Goal: Information Seeking & Learning: Find specific fact

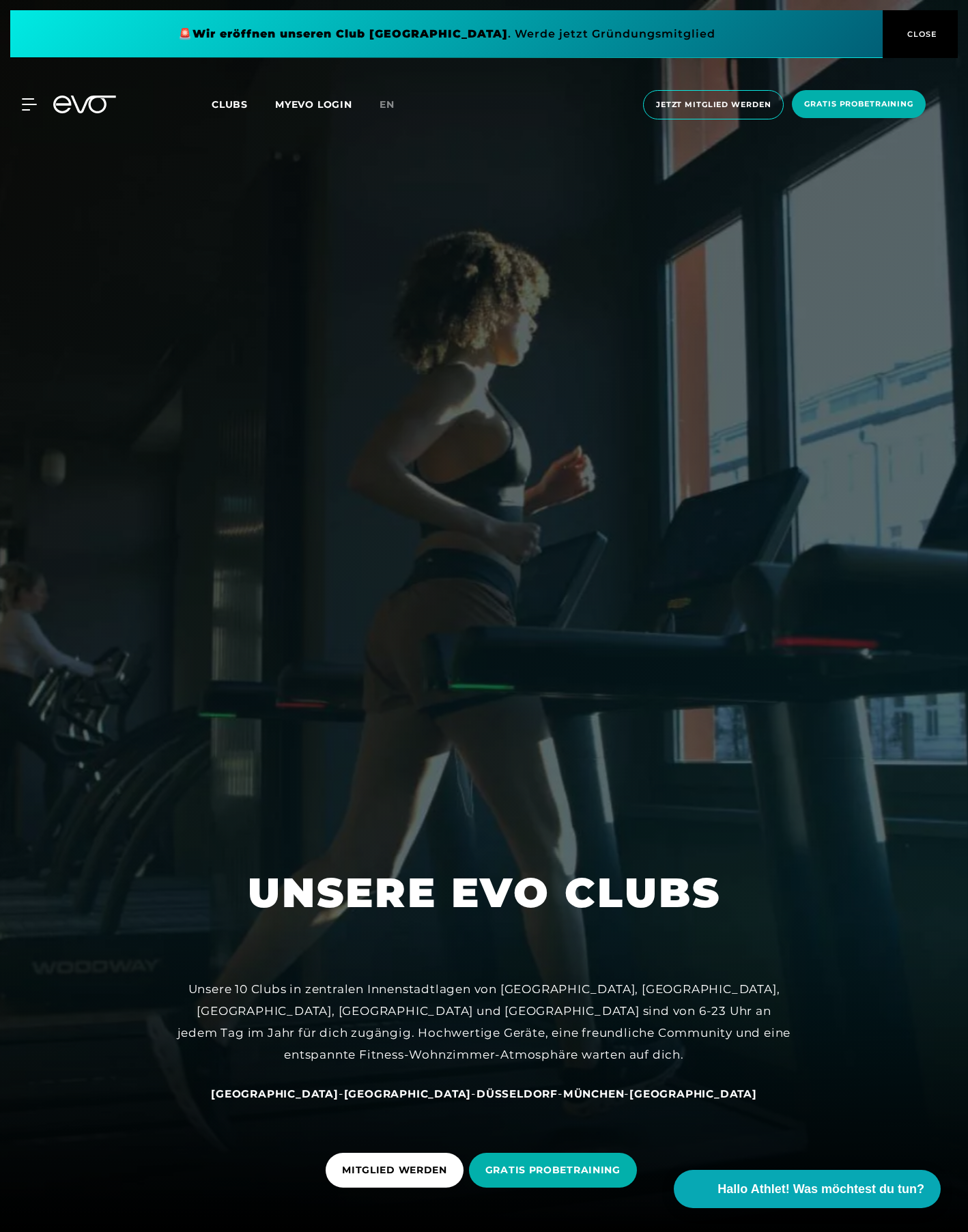
click at [232, 107] on span "Clubs" at bounding box center [229, 104] width 36 height 12
click at [43, 104] on div "MyEVO Login Über EVO Mitgliedschaften Probetraining TAGESPASS EVO Studios [GEOG…" at bounding box center [21, 104] width 47 height 12
click at [48, 108] on div at bounding box center [84, 104] width 80 height 18
click at [29, 102] on icon at bounding box center [31, 104] width 20 height 12
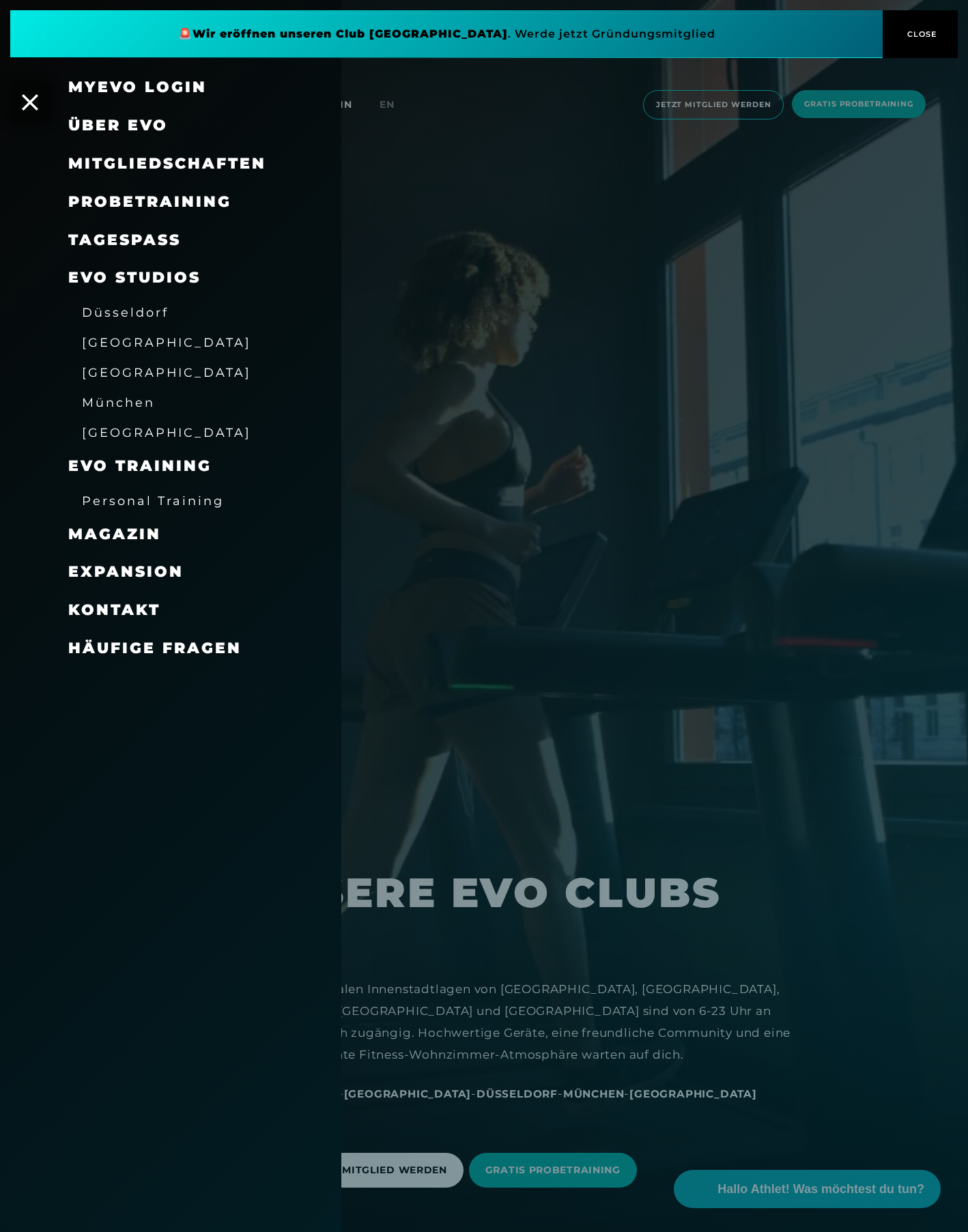
click at [29, 102] on icon at bounding box center [30, 102] width 16 height 16
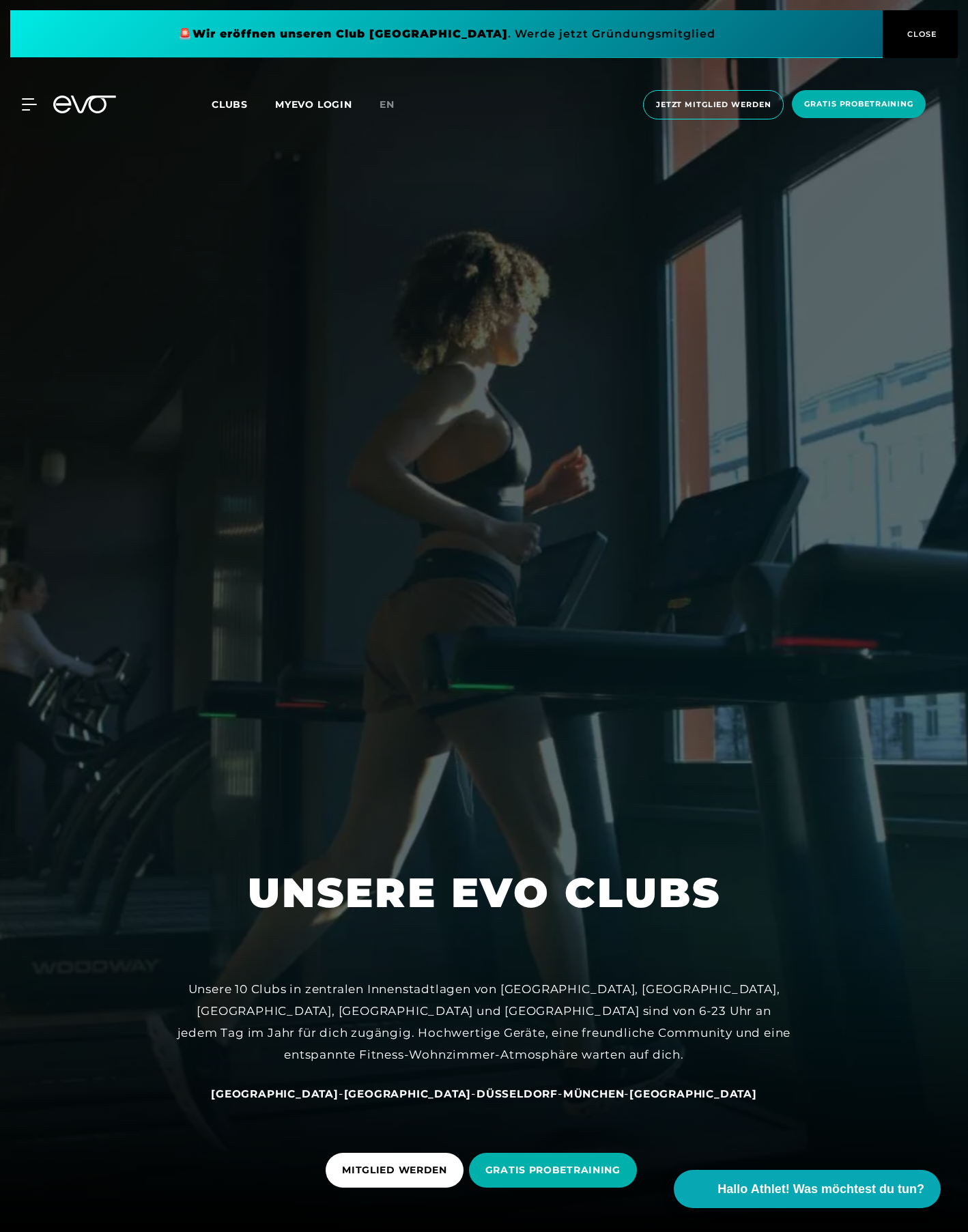
click at [58, 116] on div "MyEVO Login Über EVO Mitgliedschaften Probetraining TAGESPASS EVO Studios [GEOG…" at bounding box center [484, 105] width 962 height 51
click at [27, 112] on div "MyEVO Login Über EVO Mitgliedschaften Probetraining TAGESPASS EVO Studios [GEOG…" at bounding box center [484, 105] width 962 height 51
click at [28, 111] on div "MyEVO Login Über EVO Mitgliedschaften Probetraining TAGESPASS EVO Studios [GEOG…" at bounding box center [484, 105] width 962 height 51
click at [27, 104] on icon at bounding box center [32, 104] width 19 height 11
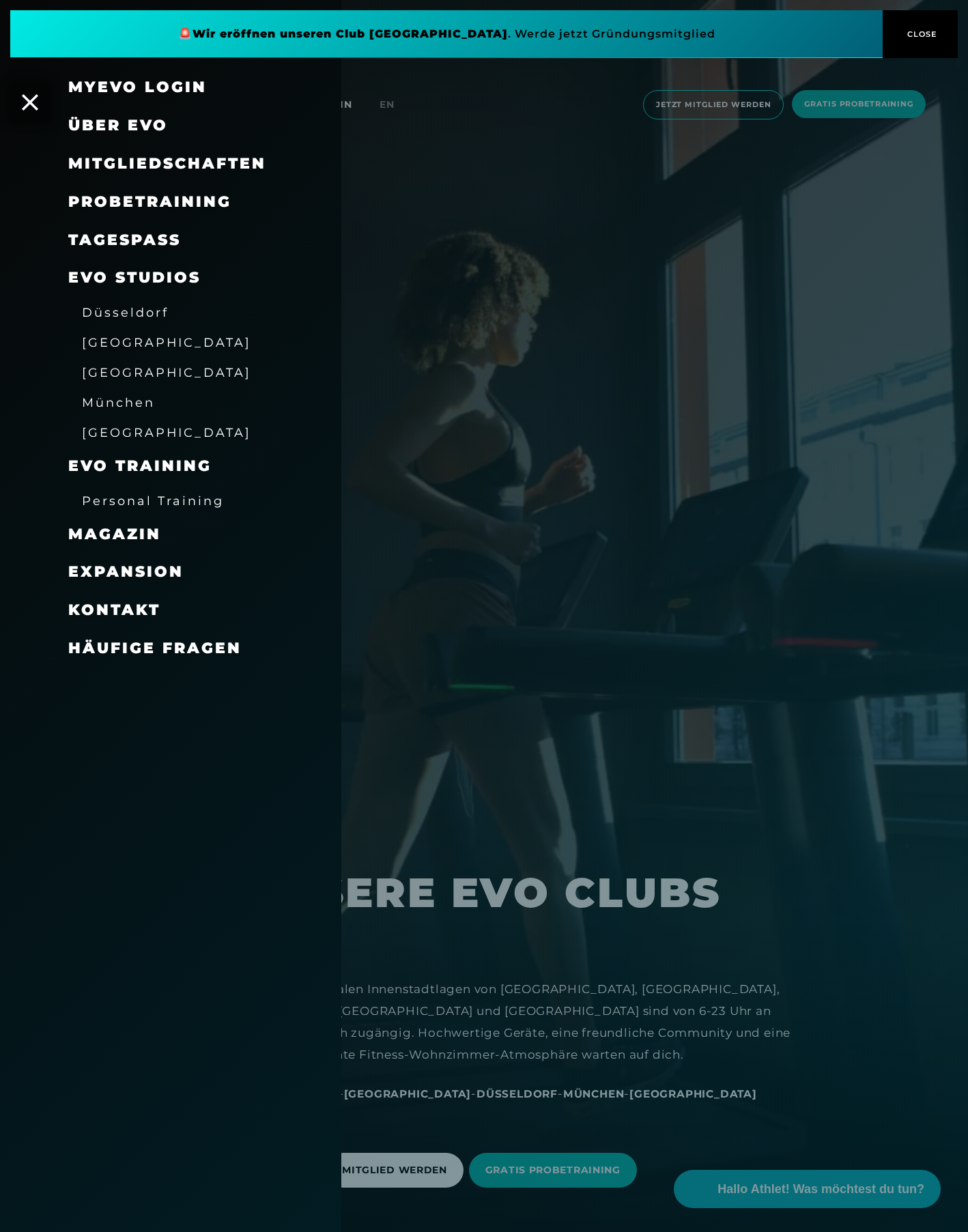
click at [116, 348] on span "[GEOGRAPHIC_DATA]" at bounding box center [166, 342] width 170 height 14
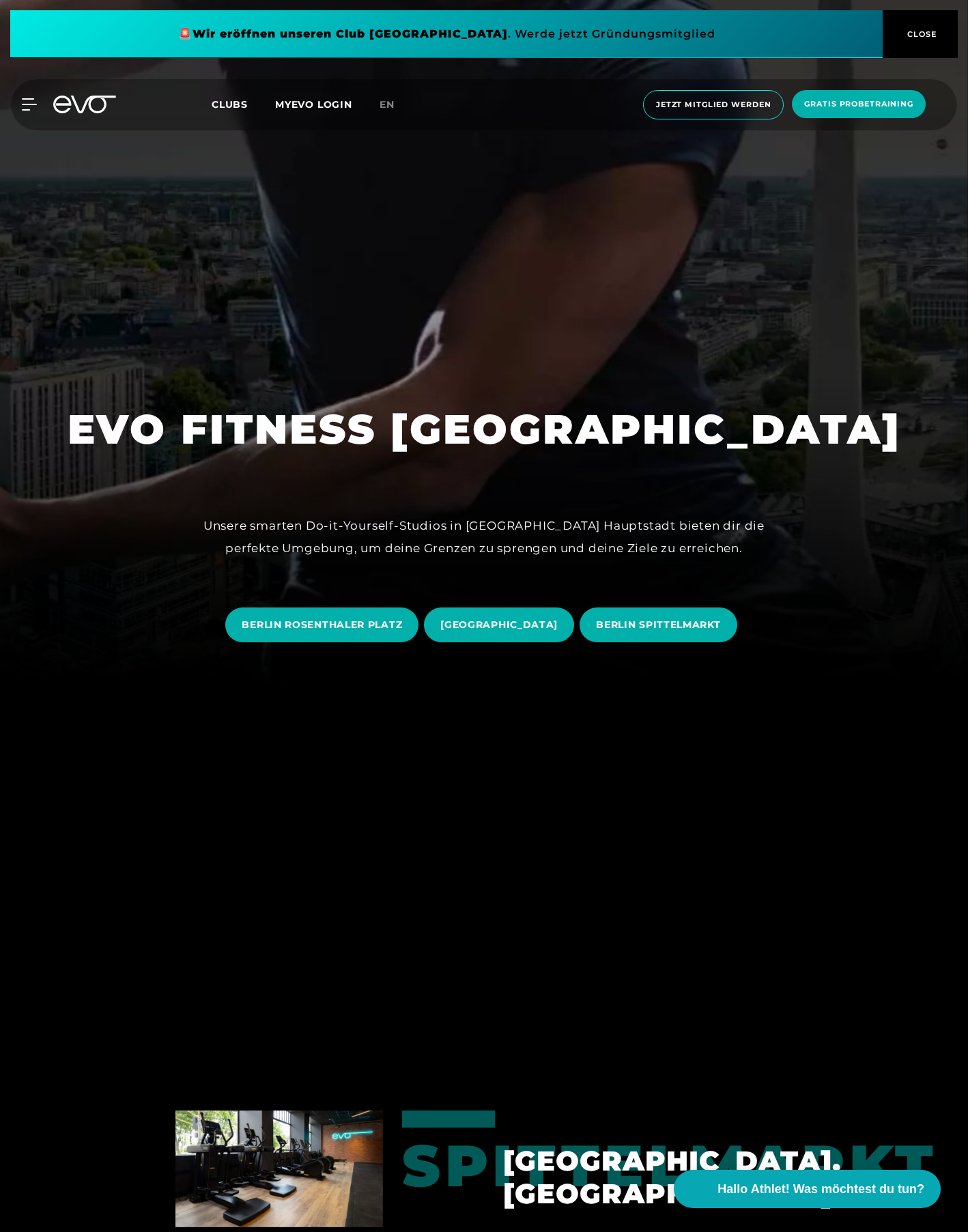
scroll to position [562, 0]
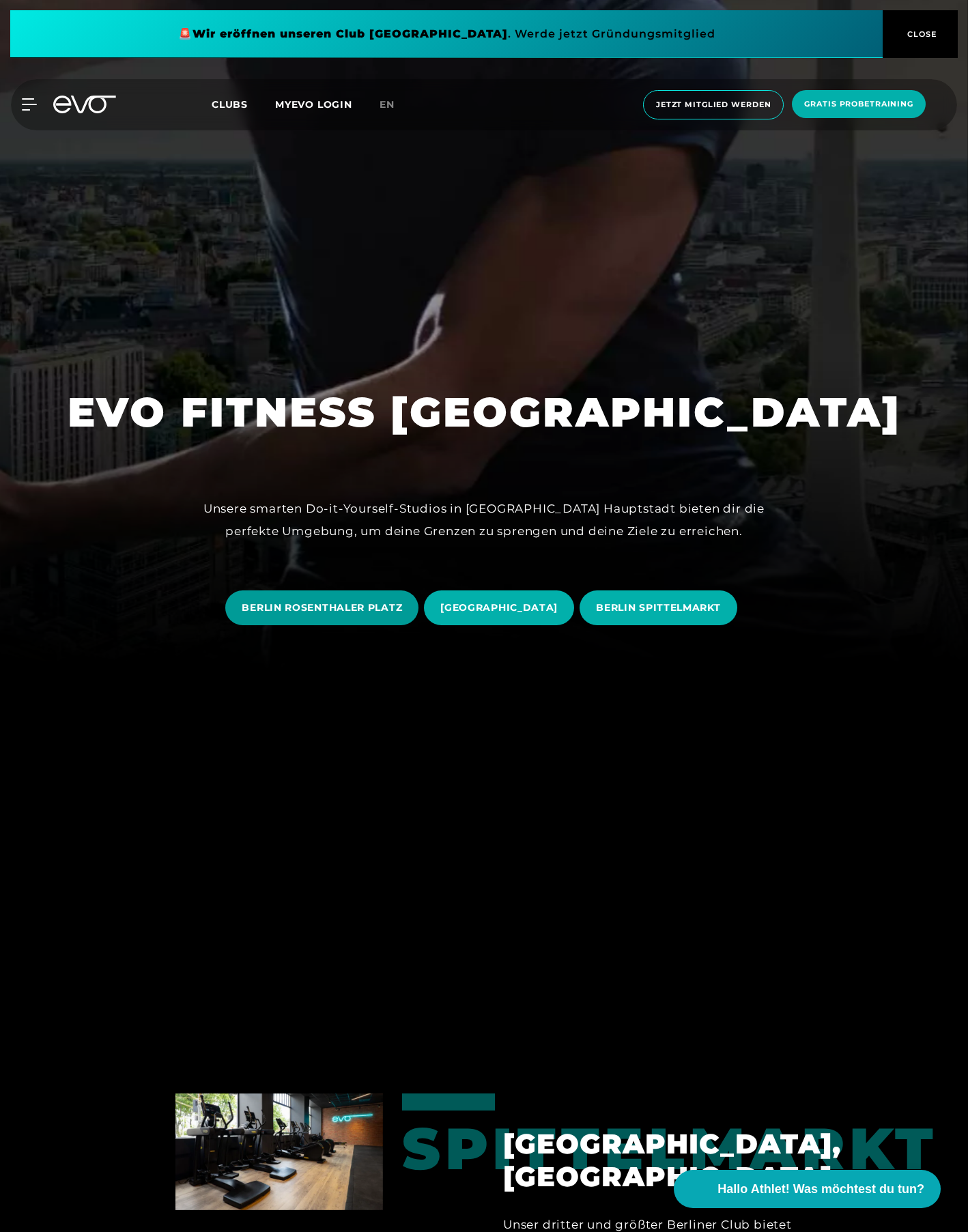
click at [366, 610] on span "BERLIN ROSENTHALER PLATZ" at bounding box center [322, 608] width 161 height 14
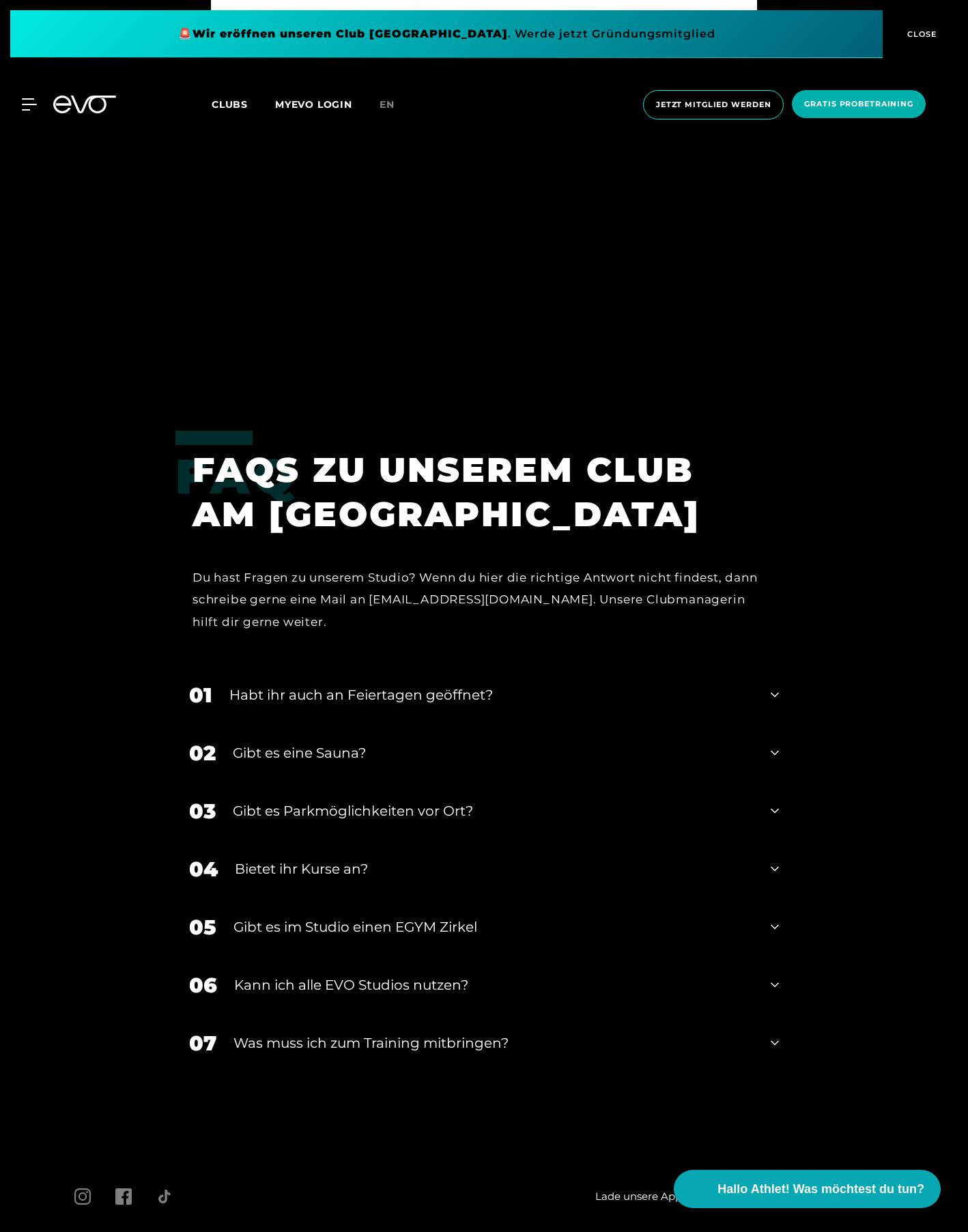
scroll to position [7027, 0]
click at [539, 742] on div "Gibt es eine Sauna?" at bounding box center [493, 752] width 521 height 20
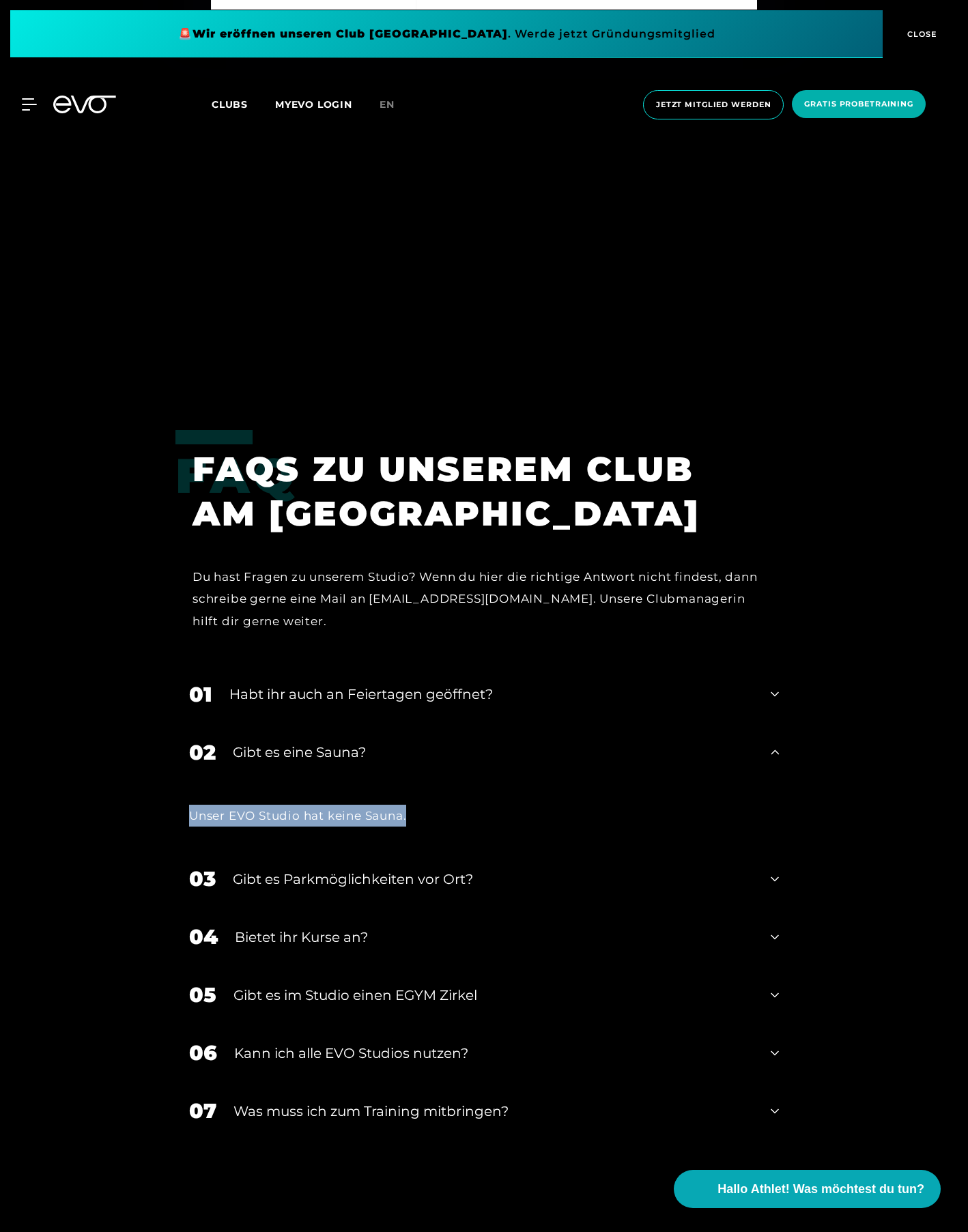
drag, startPoint x: 427, startPoint y: 797, endPoint x: 143, endPoint y: 781, distance: 284.5
click at [143, 781] on div "FAQ FAQS ZU UNSEREM CLUB AM ROSENTHALER PLATZ Du hast Fragen zu unserem Studio?…" at bounding box center [484, 818] width 968 height 778
copy div "Unser EVO Studio hat keine Sauna."
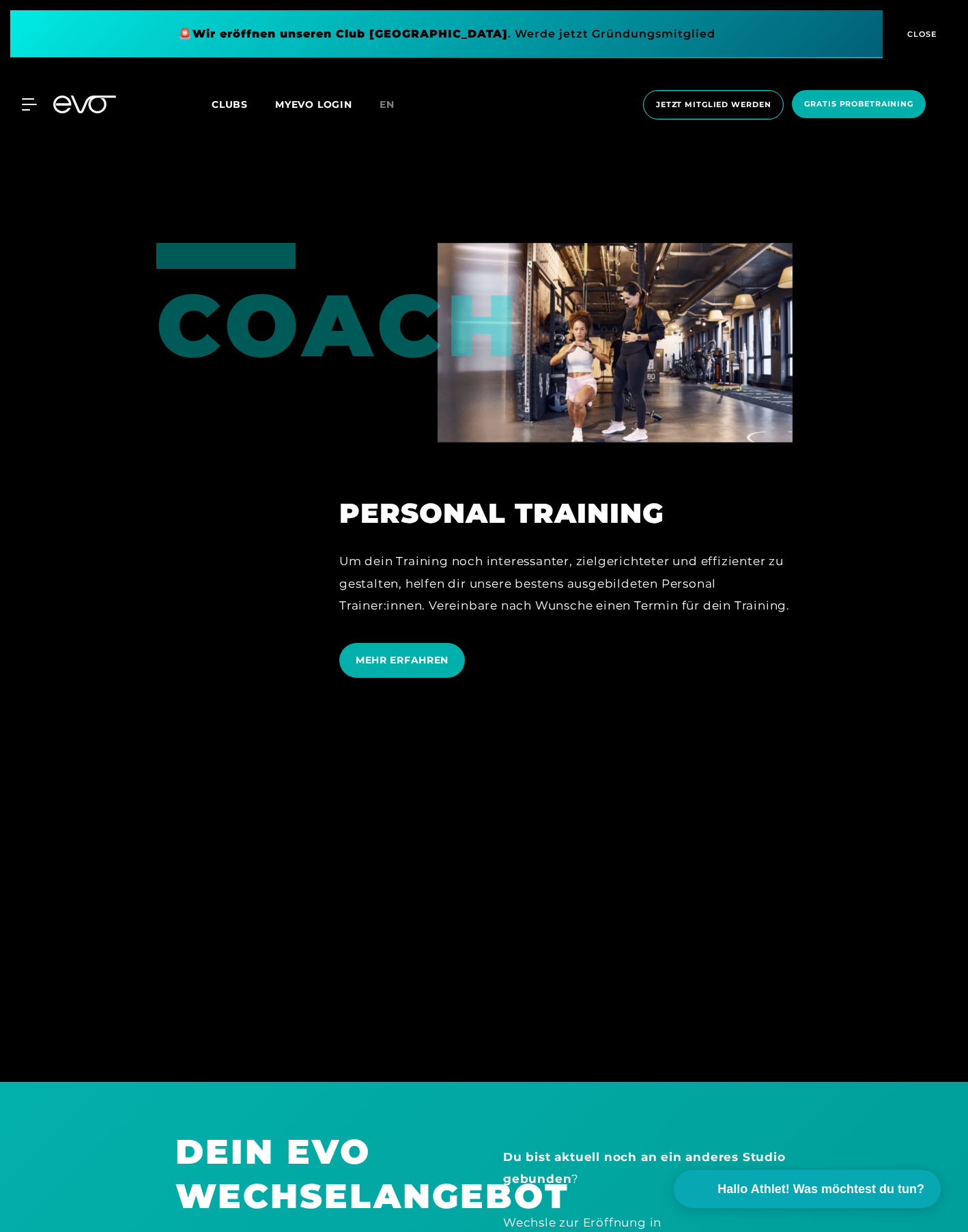
scroll to position [4502, 0]
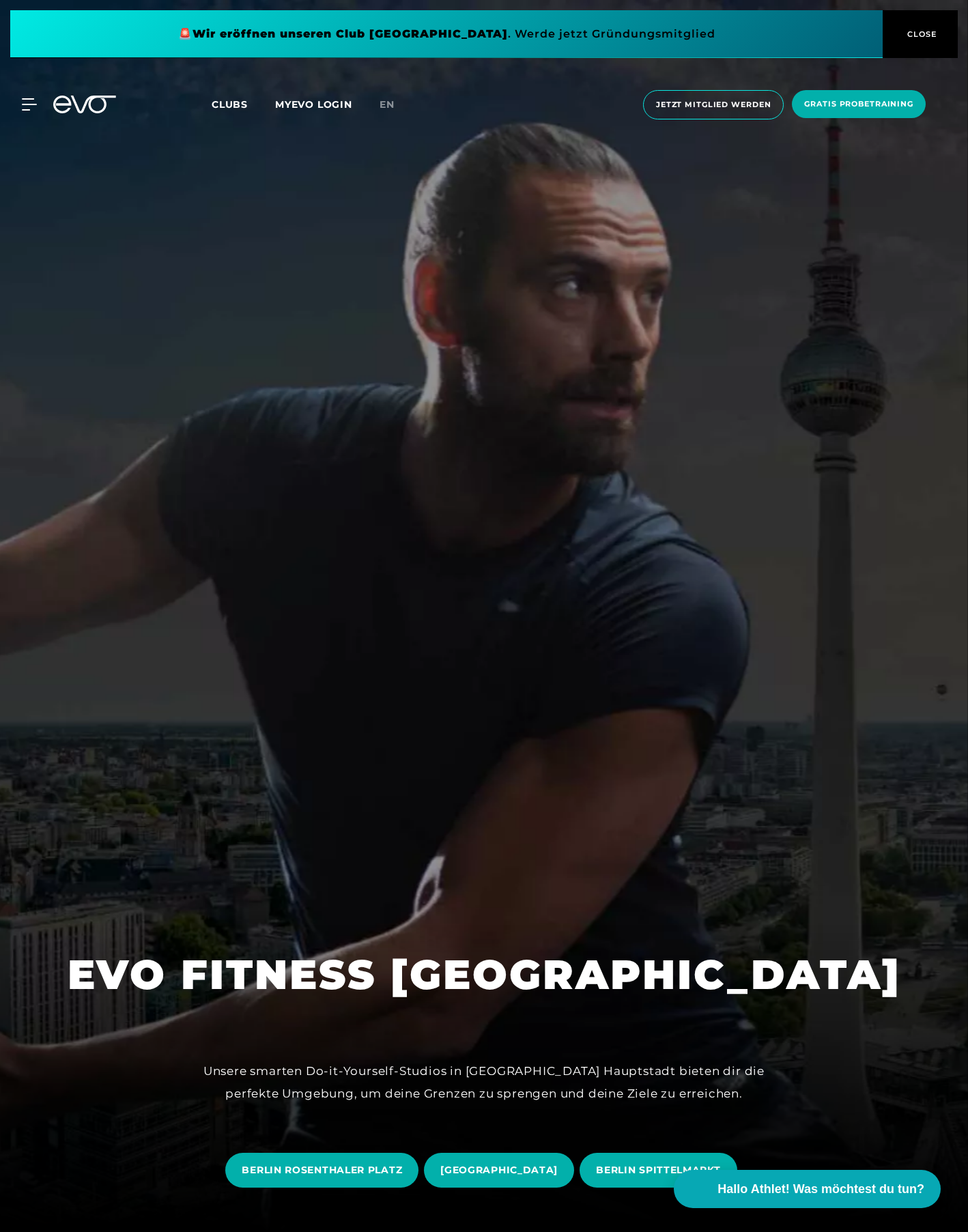
scroll to position [316, 0]
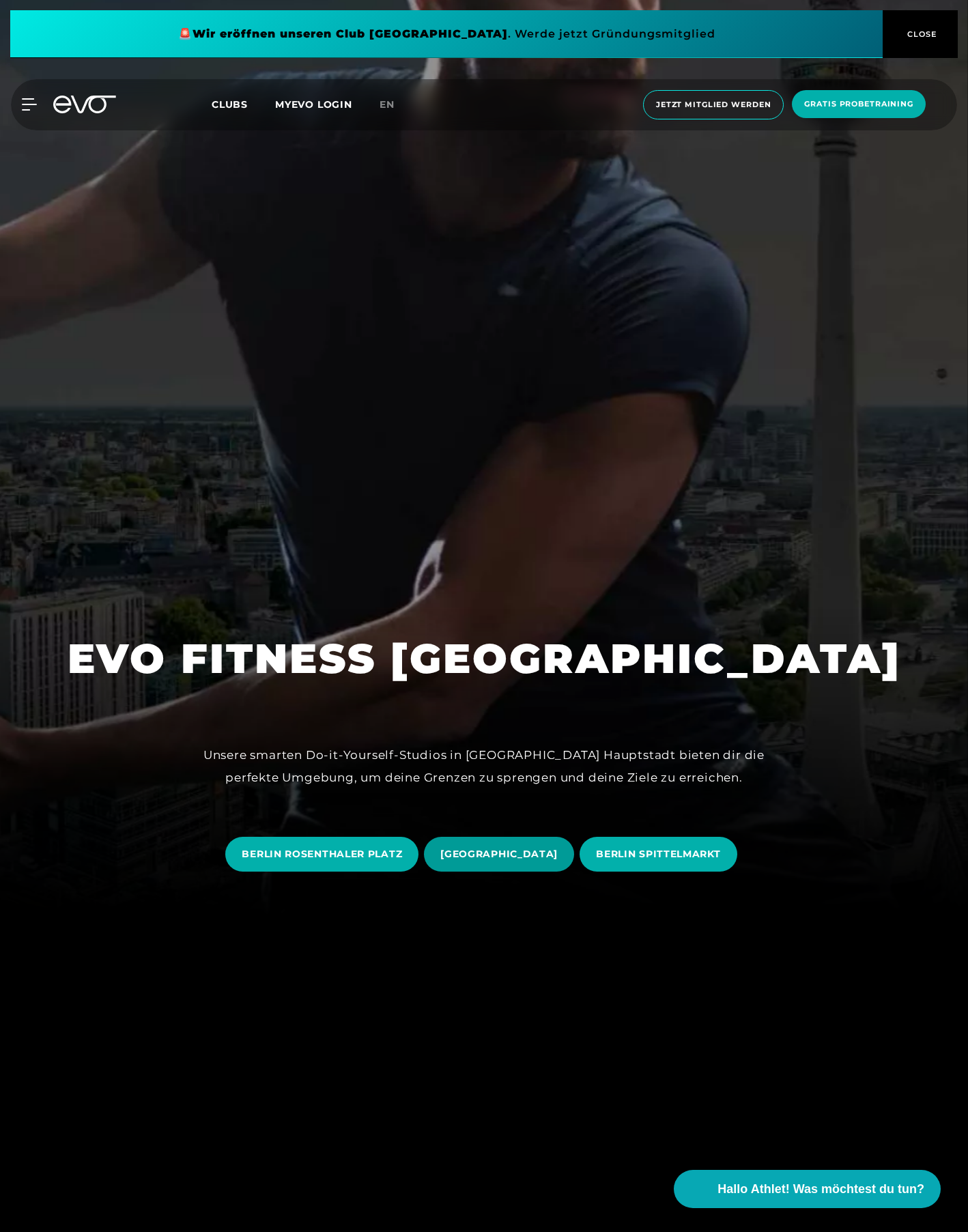
click at [549, 854] on span "[GEOGRAPHIC_DATA]" at bounding box center [499, 855] width 117 height 14
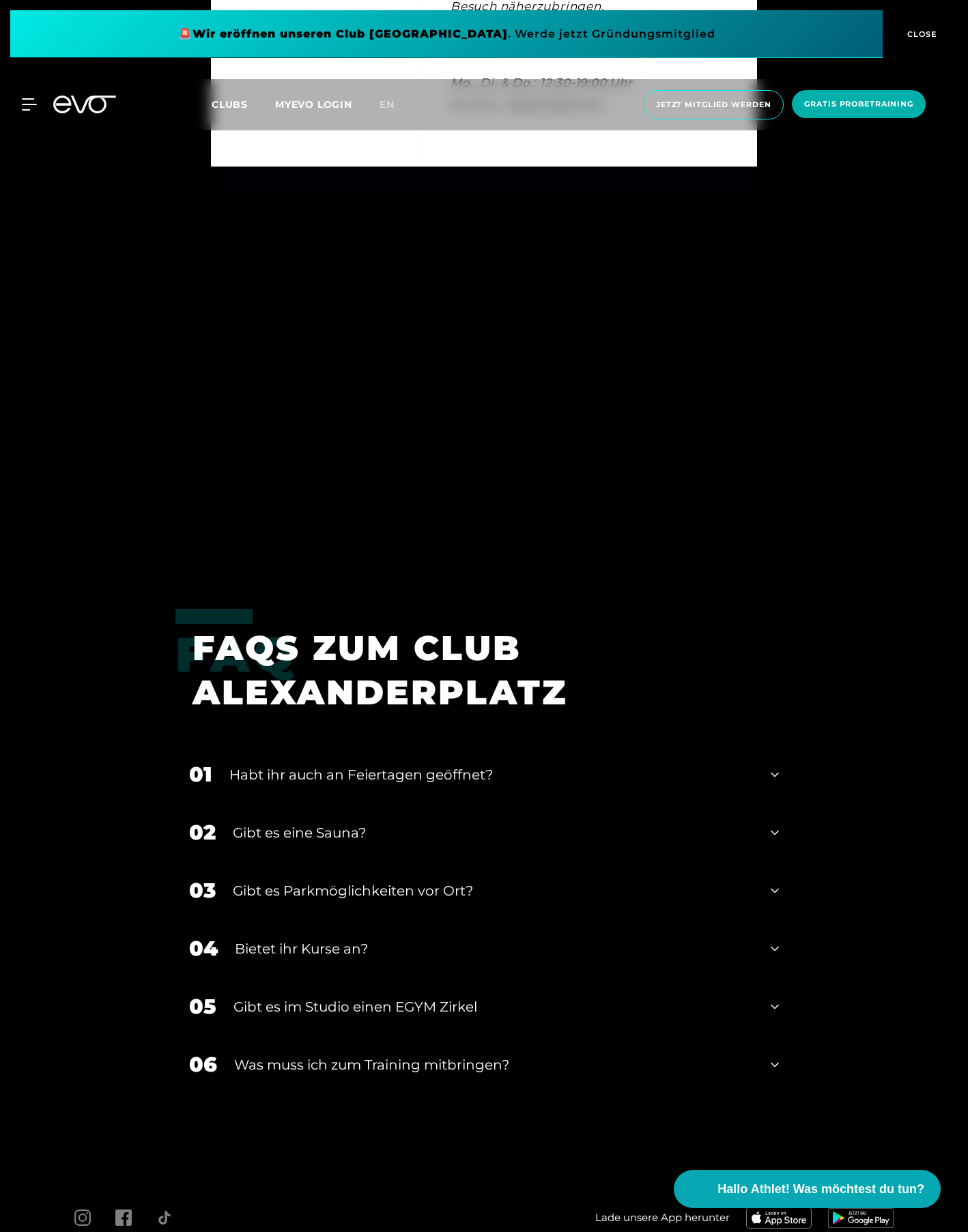
scroll to position [6860, 0]
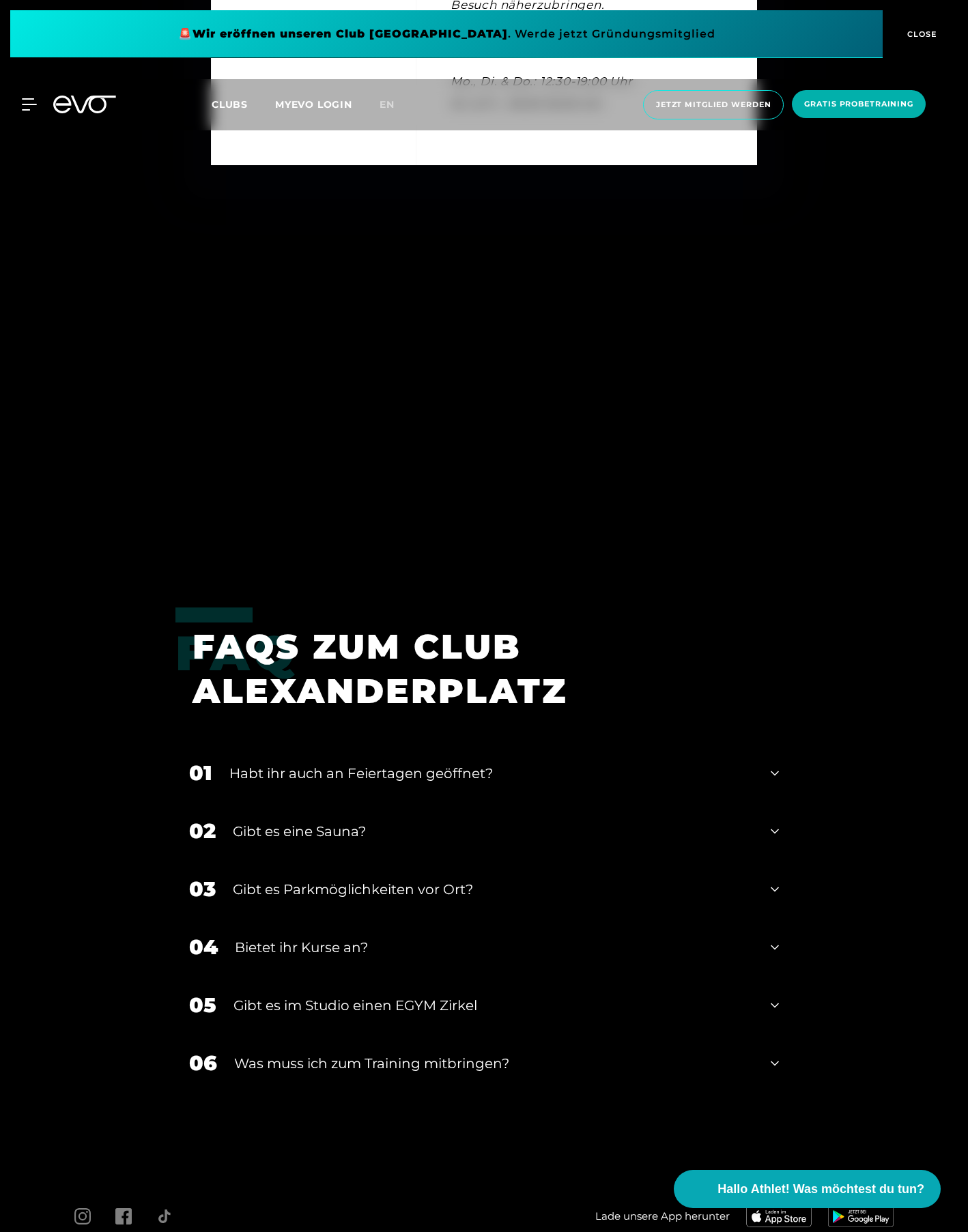
click at [533, 821] on div "Gibt es eine Sauna?" at bounding box center [493, 830] width 521 height 20
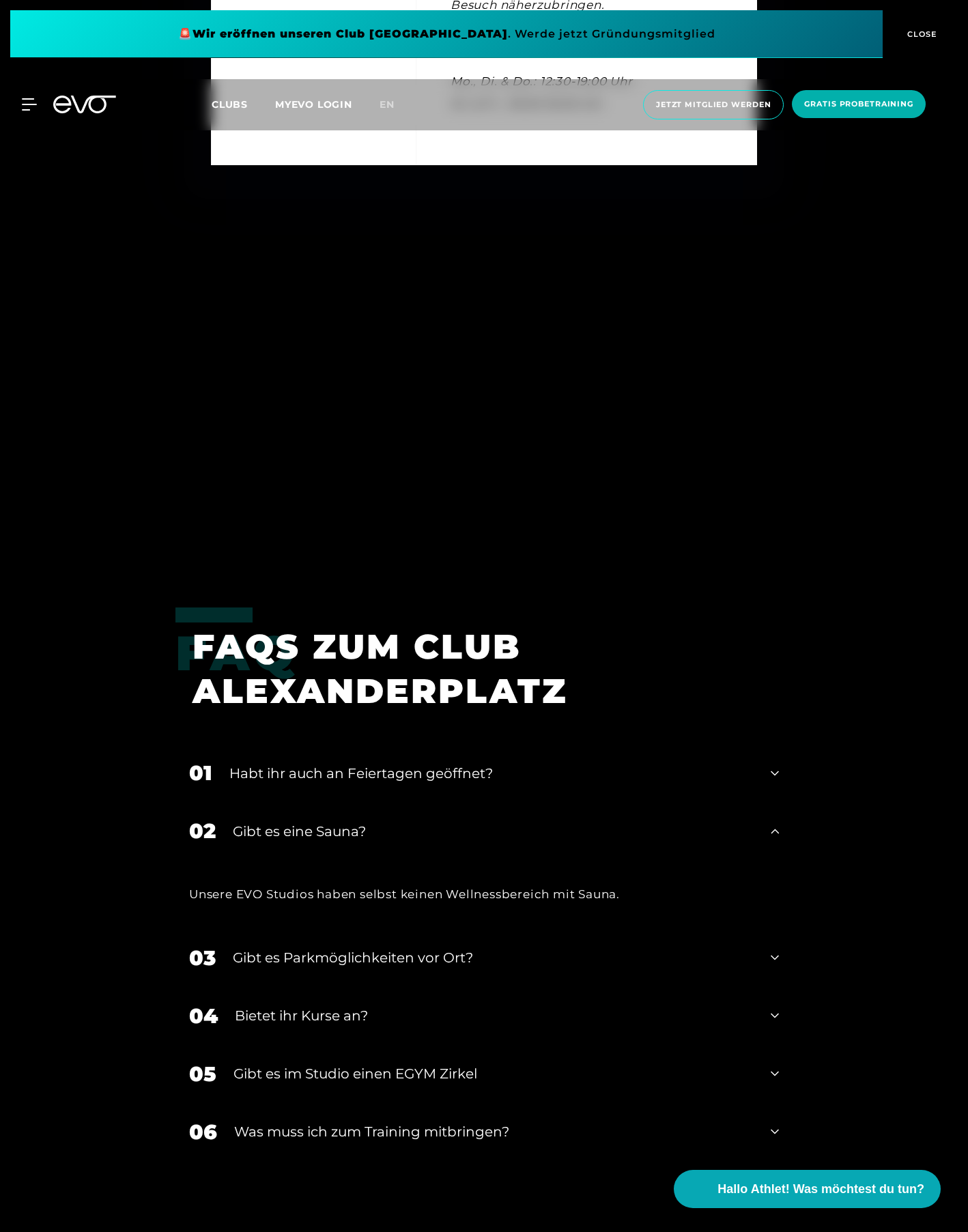
click at [537, 802] on div "02 Gibt es eine Sauna?" at bounding box center [484, 831] width 617 height 58
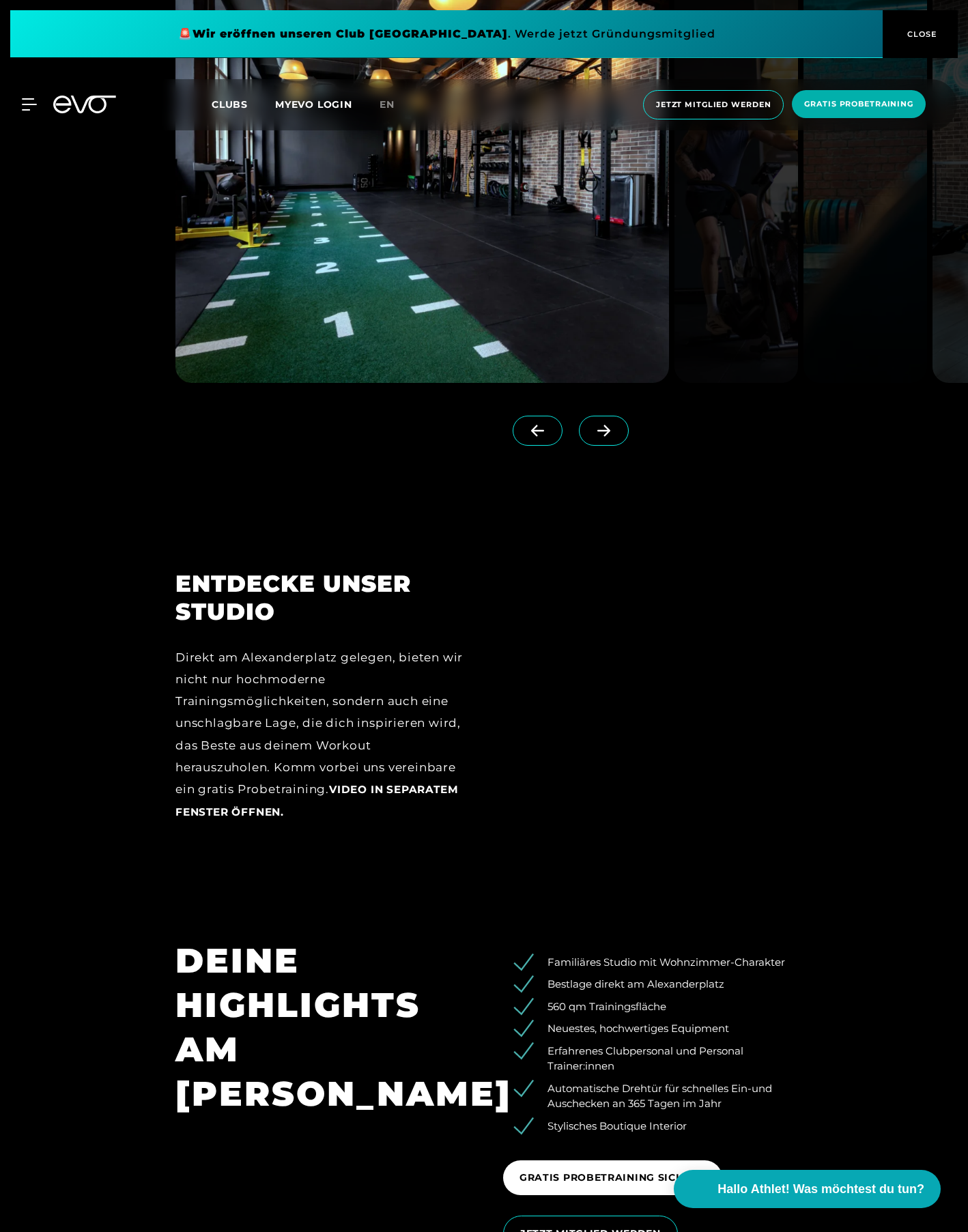
scroll to position [2096, 0]
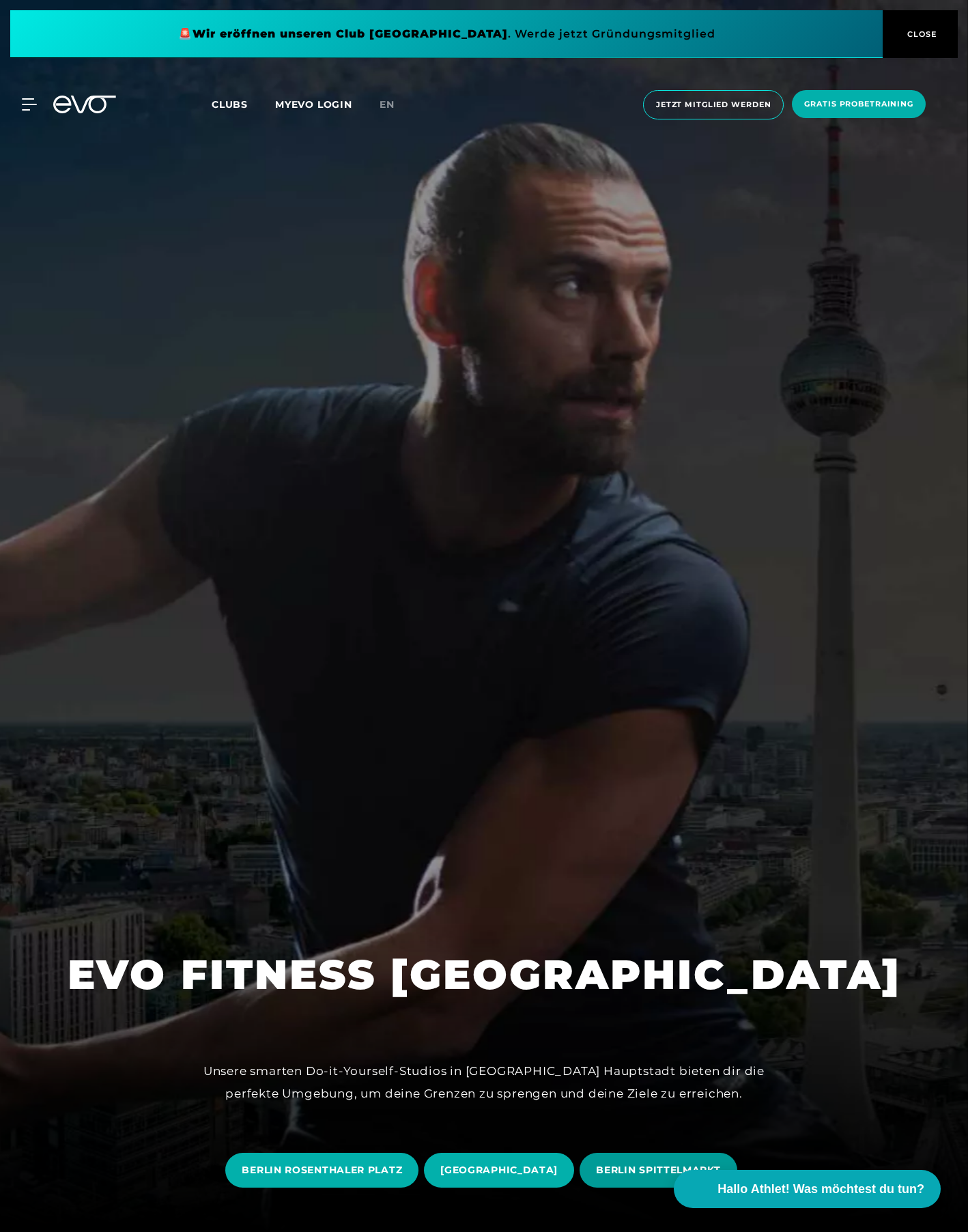
click at [656, 1171] on span "BERLIN SPITTELMARKT" at bounding box center [658, 1170] width 125 height 14
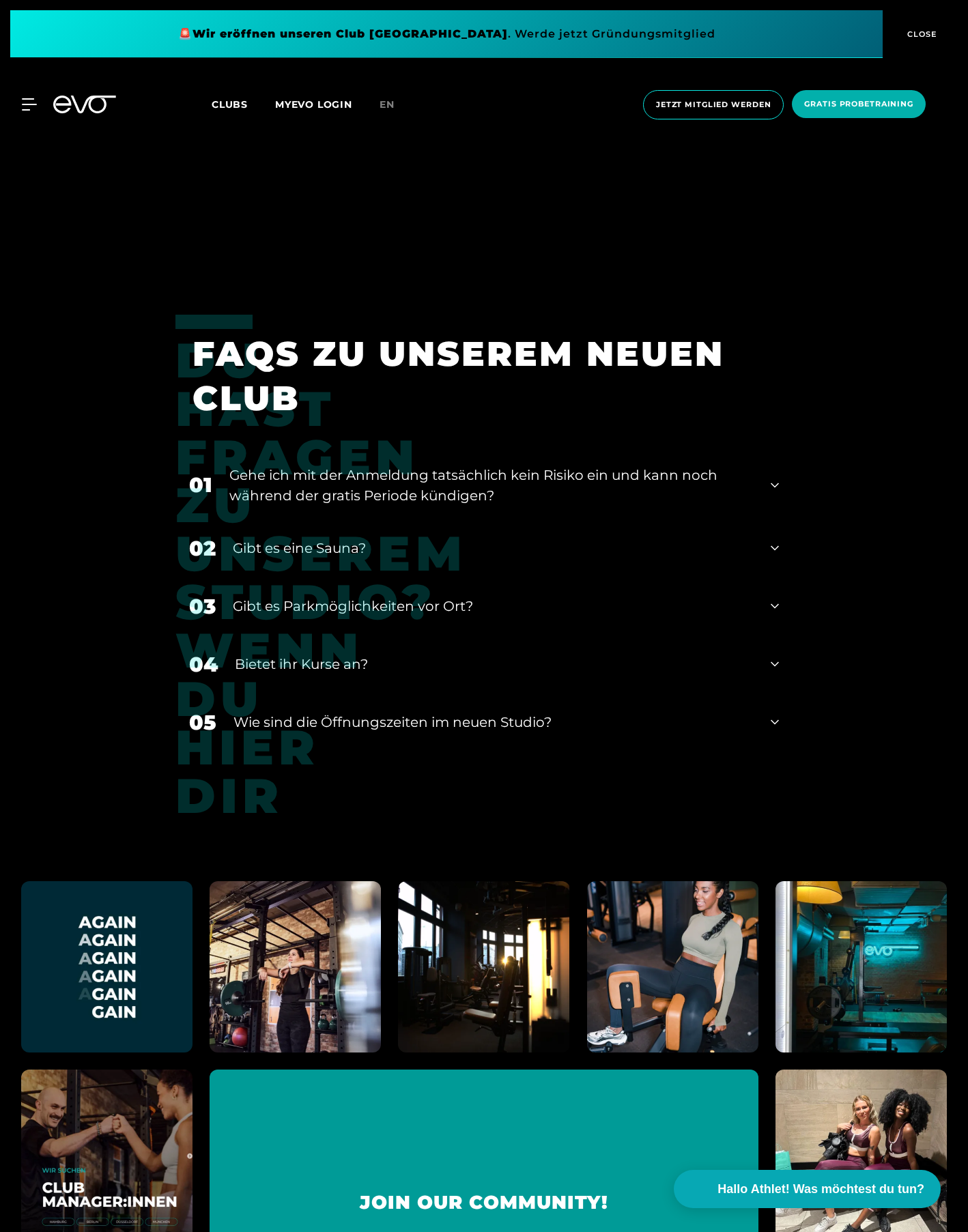
scroll to position [7913, 0]
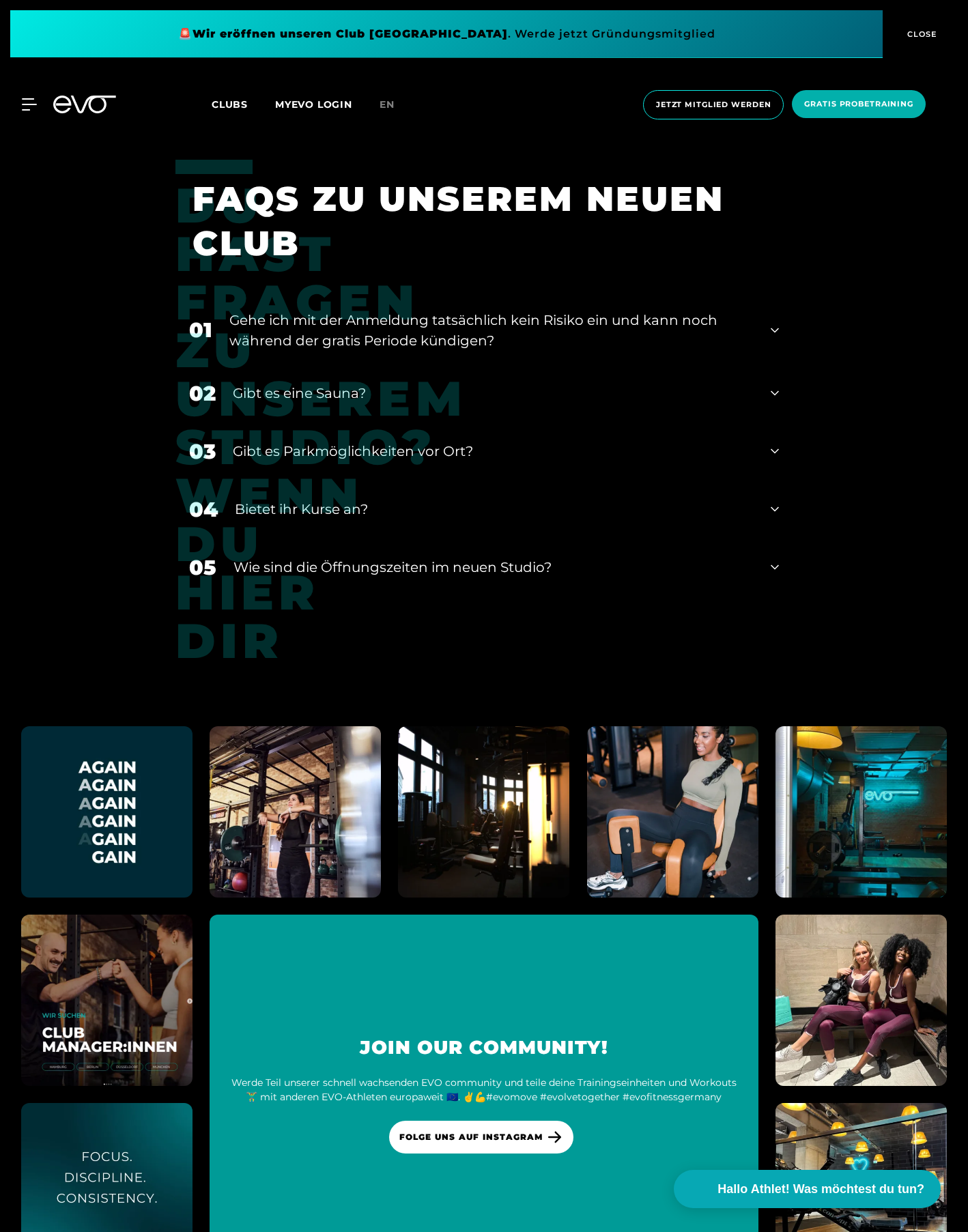
click at [325, 383] on div "Gibt es eine Sauna?" at bounding box center [493, 393] width 521 height 20
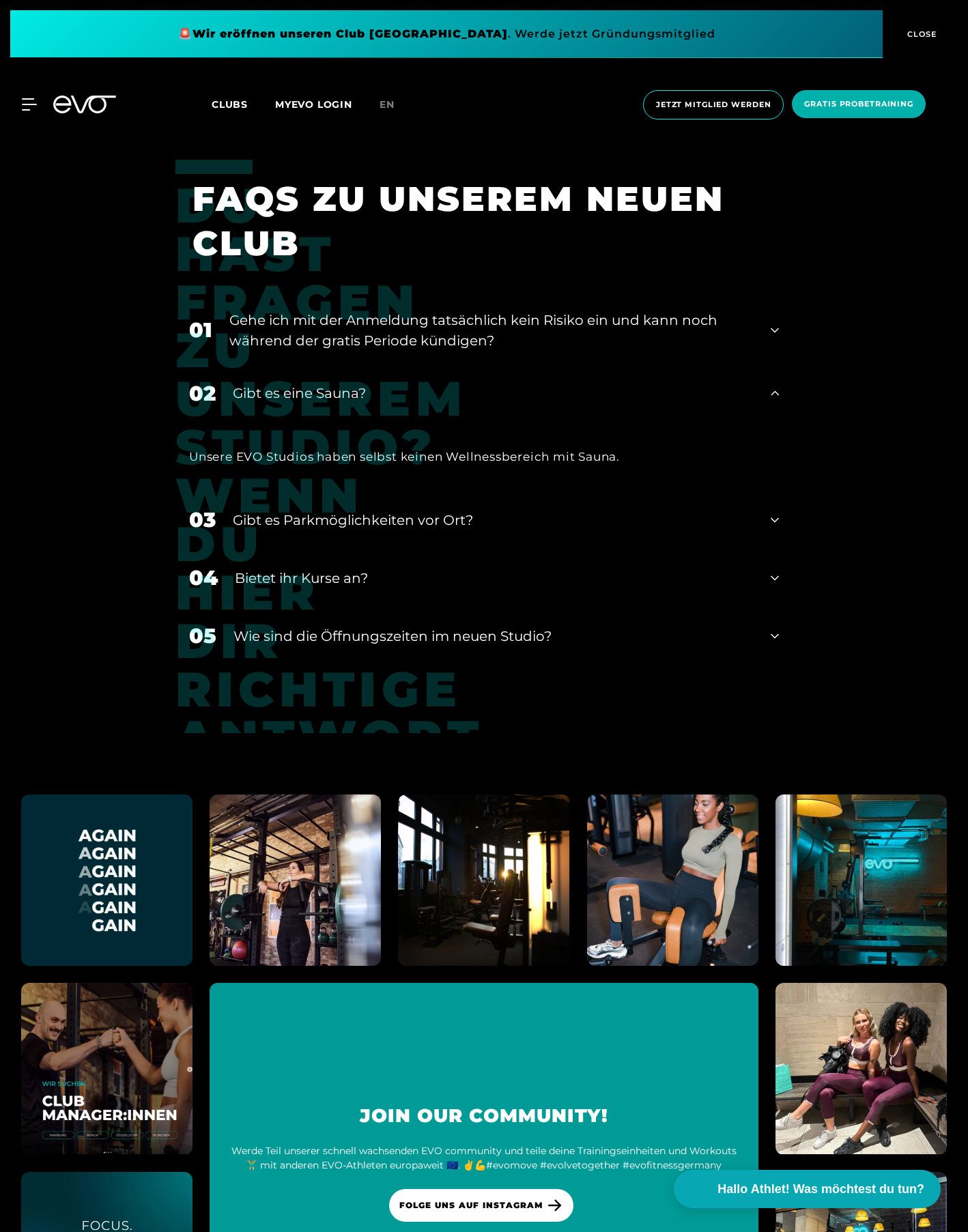
click at [325, 383] on div "Gibt es eine Sauna?" at bounding box center [493, 393] width 521 height 20
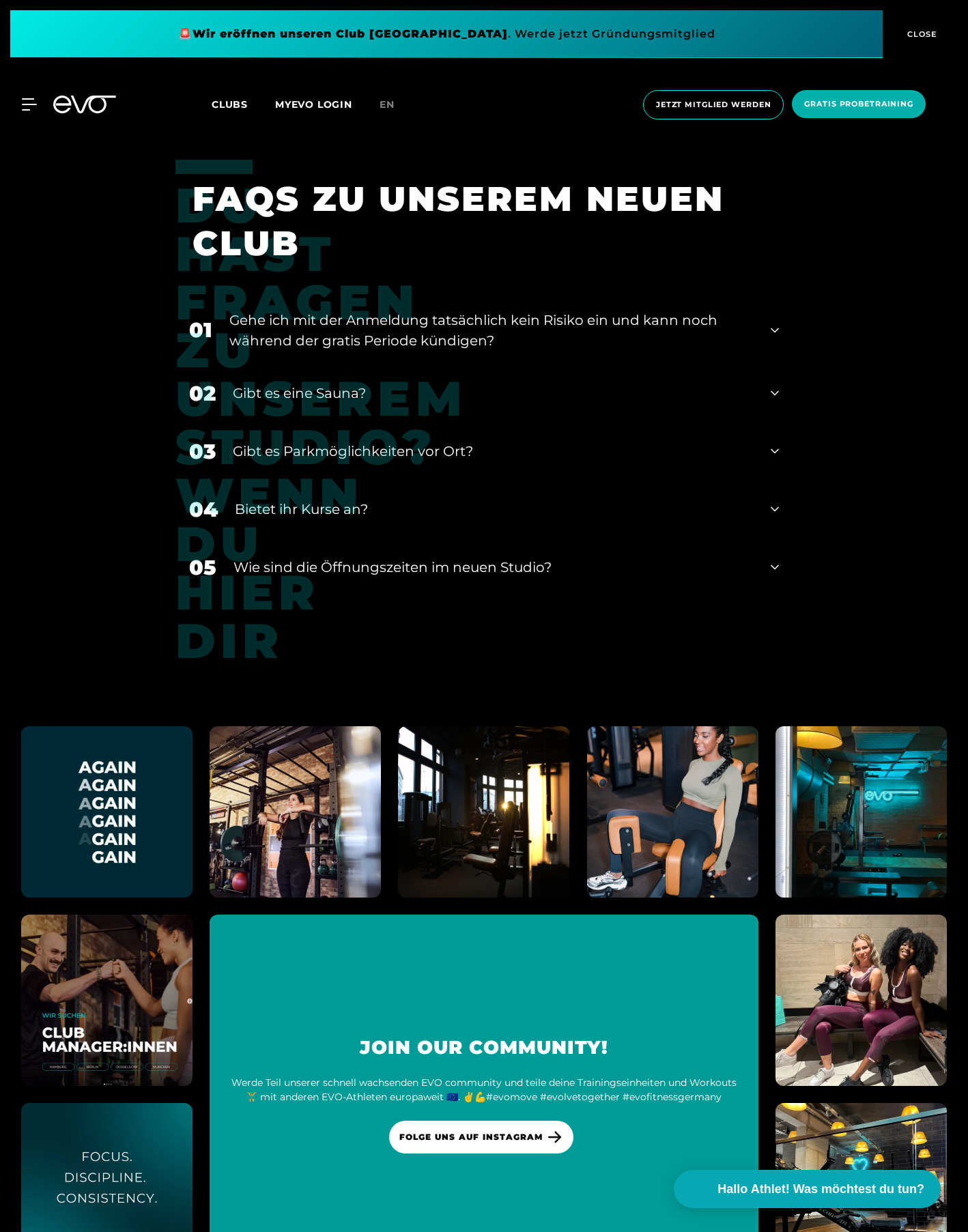
click at [900, 1013] on img at bounding box center [860, 1000] width 189 height 189
